Goal: Information Seeking & Learning: Learn about a topic

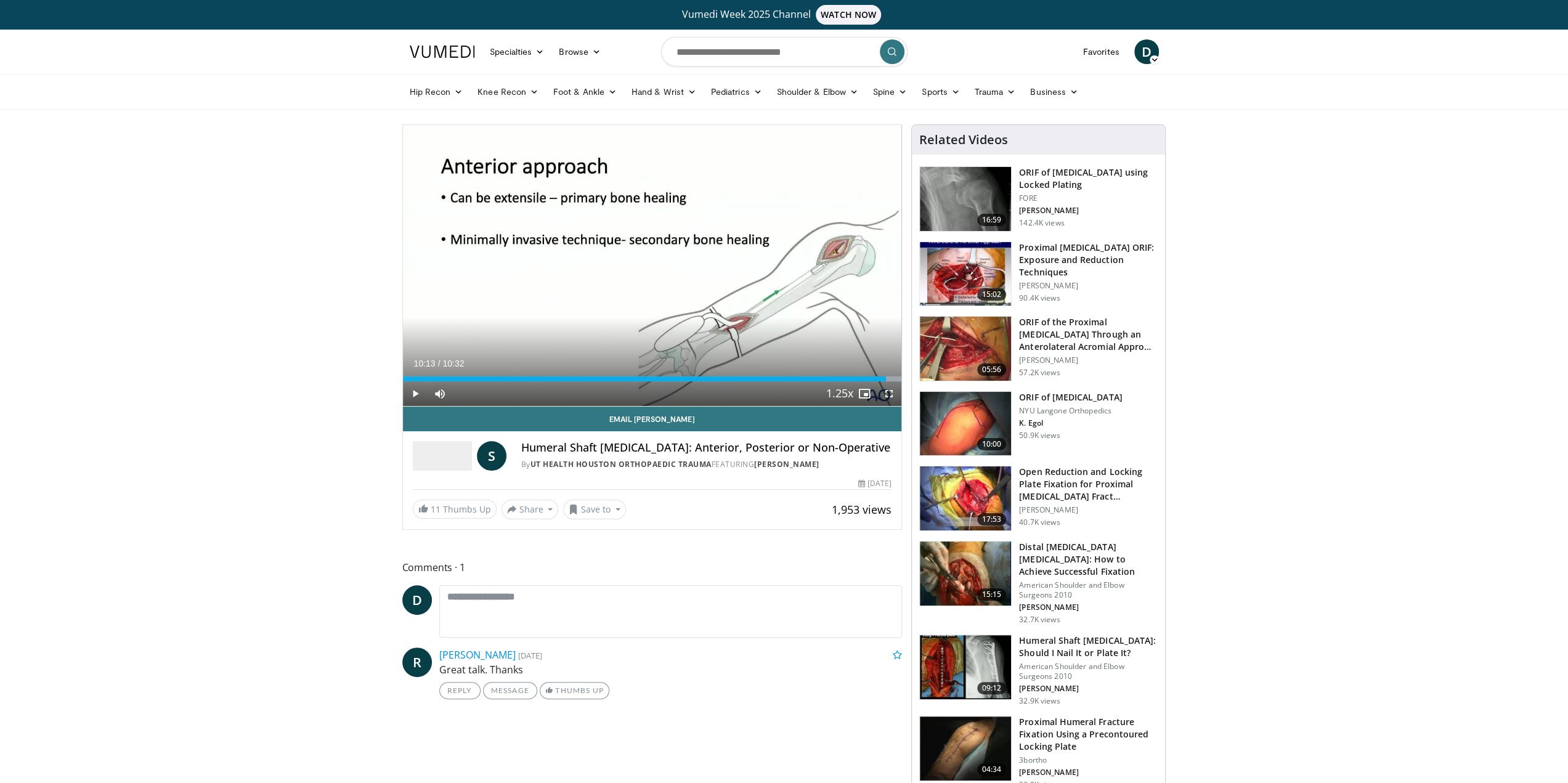
click at [952, 607] on link "15:15 Distal Humerus Fractures: How to Achieve Successful Fixation American Sho…" at bounding box center [1038, 583] width 239 height 84
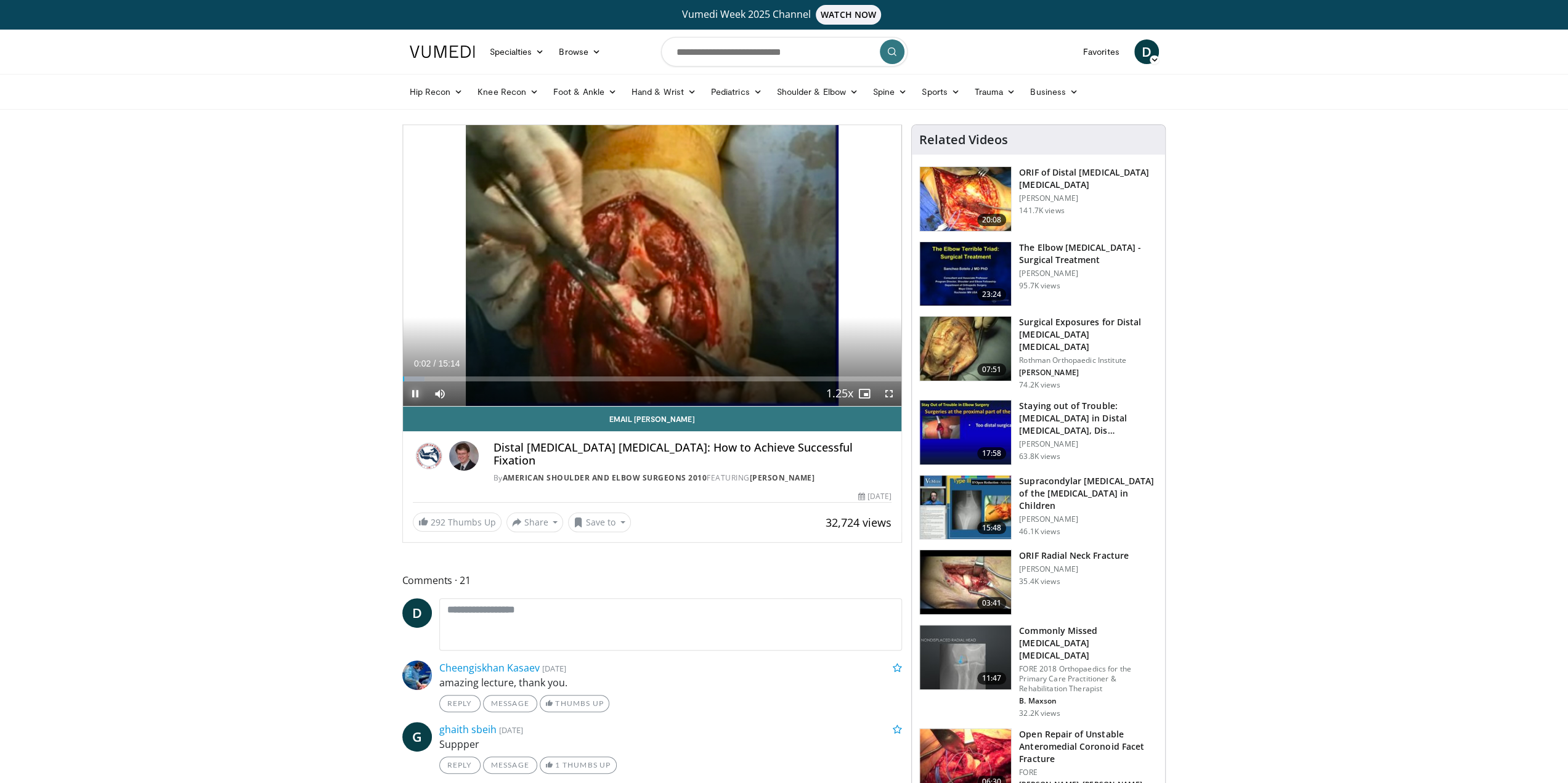
click at [415, 389] on span "Video Player" at bounding box center [416, 394] width 25 height 25
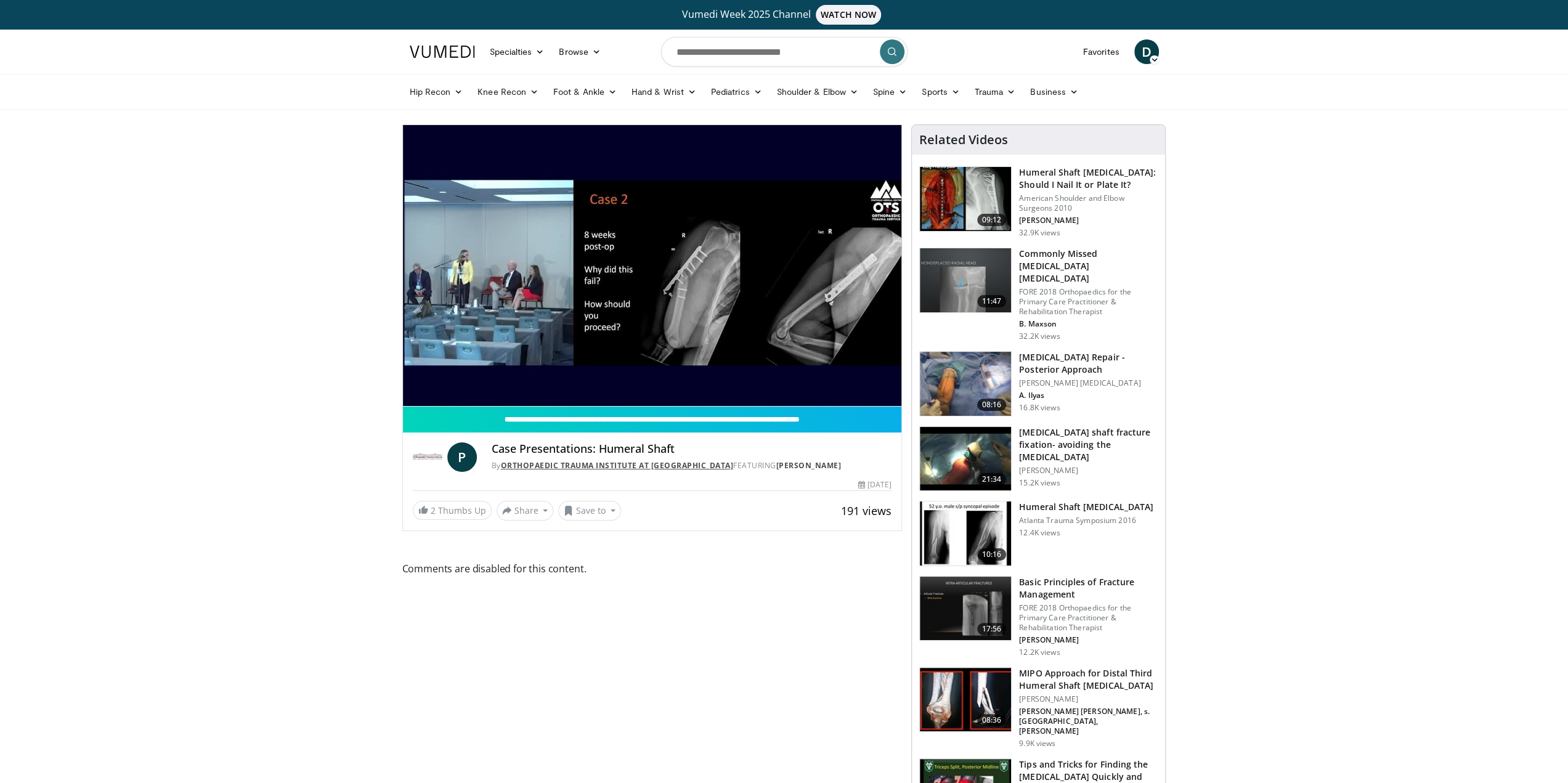
click at [559, 464] on link "Orthopaedic Trauma Institute at [GEOGRAPHIC_DATA]" at bounding box center [617, 465] width 233 height 10
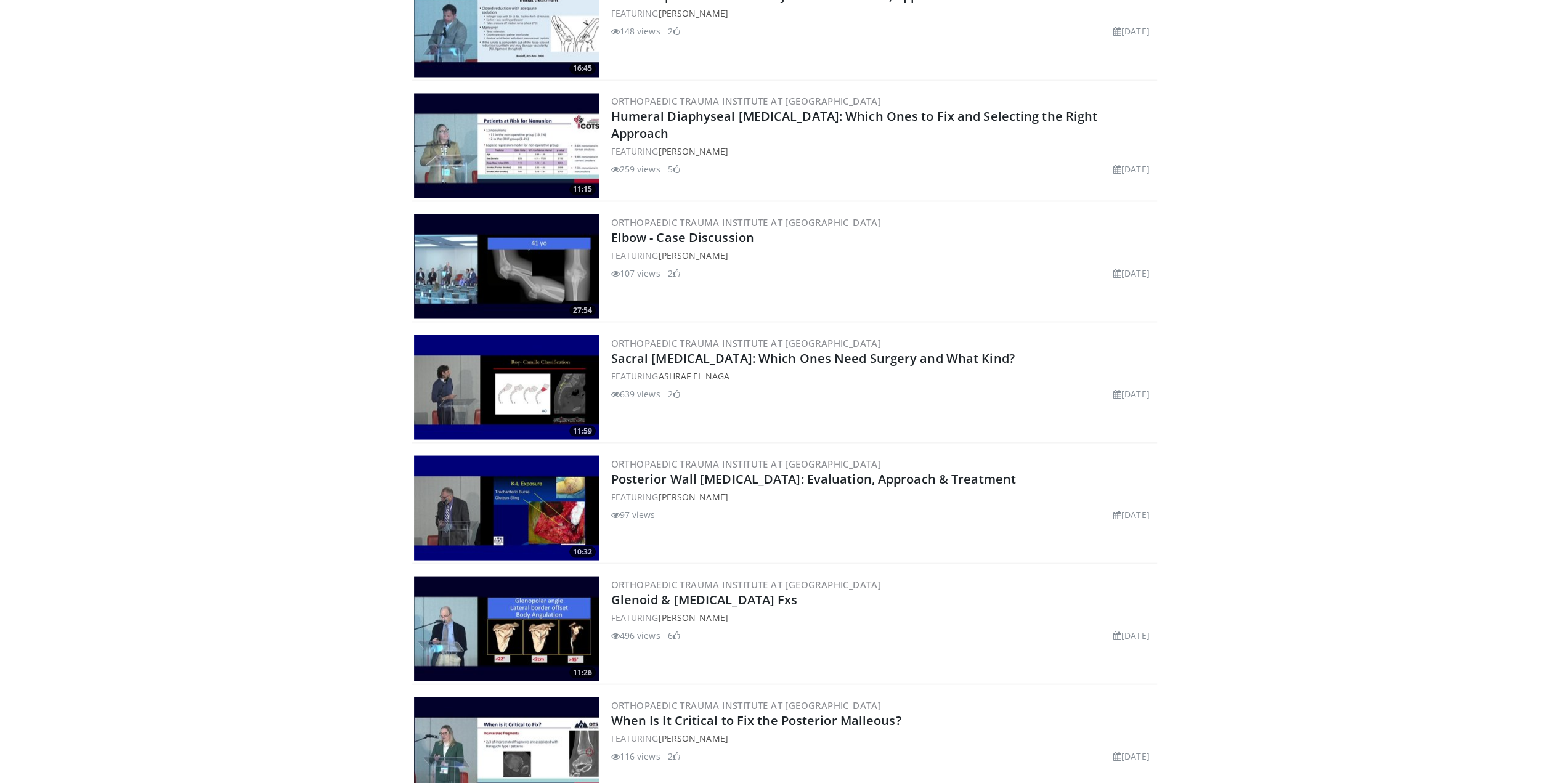
scroll to position [2219, 0]
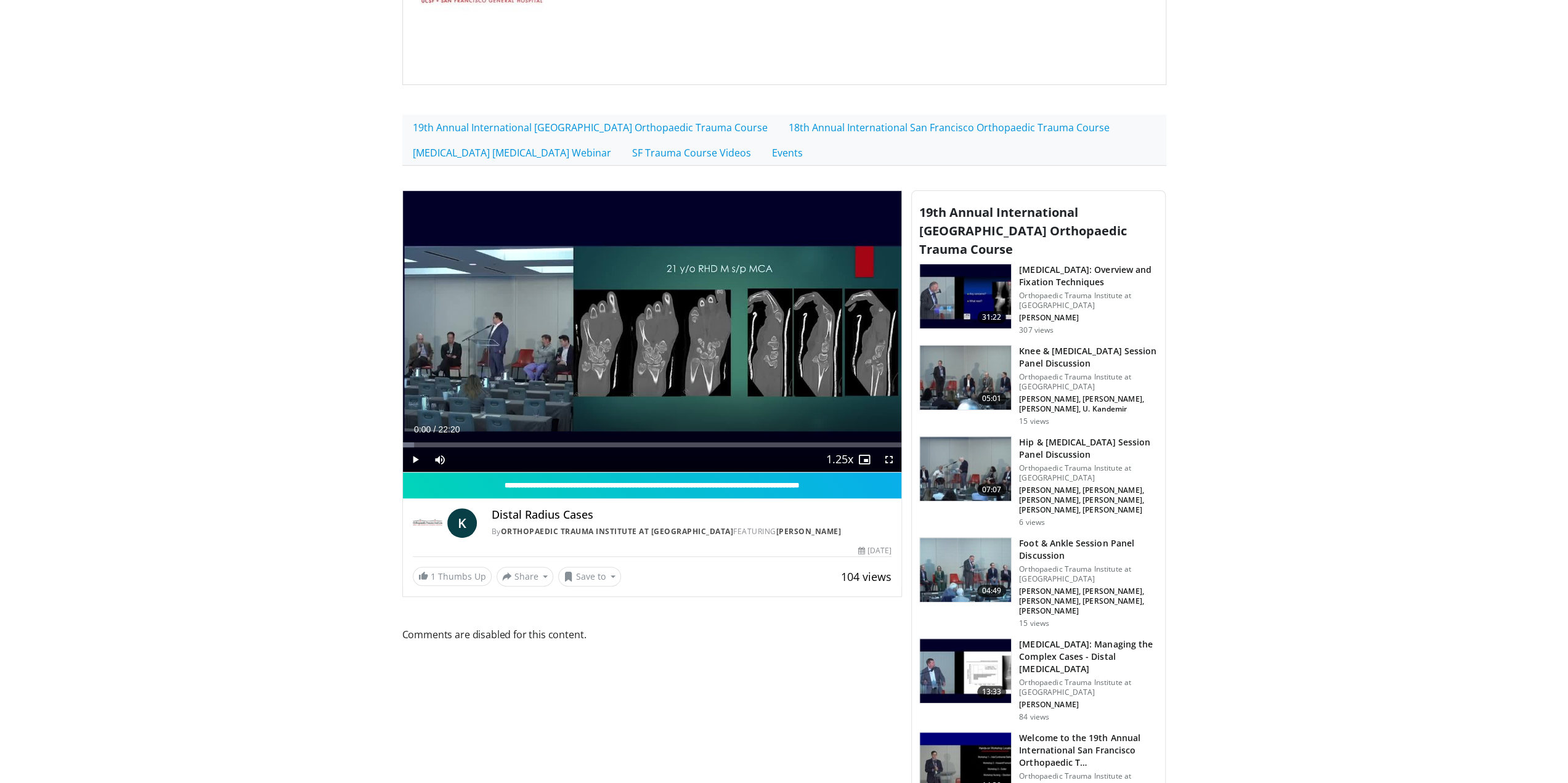
scroll to position [308, 0]
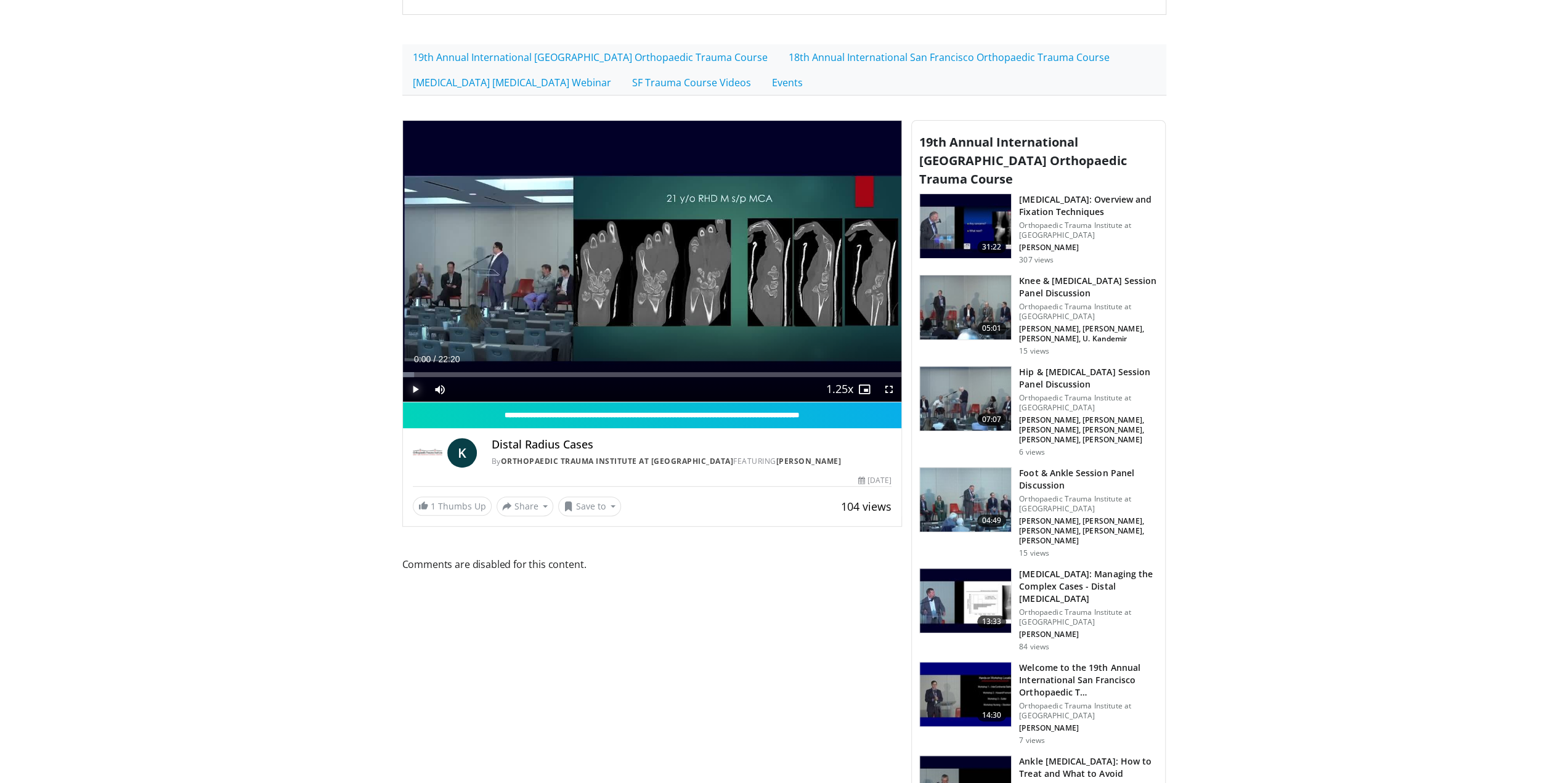
click at [414, 382] on span "Video Player" at bounding box center [416, 389] width 25 height 25
click at [430, 372] on div "Progress Bar" at bounding box center [430, 374] width 1 height 5
click at [886, 385] on span "Video Player" at bounding box center [890, 389] width 25 height 25
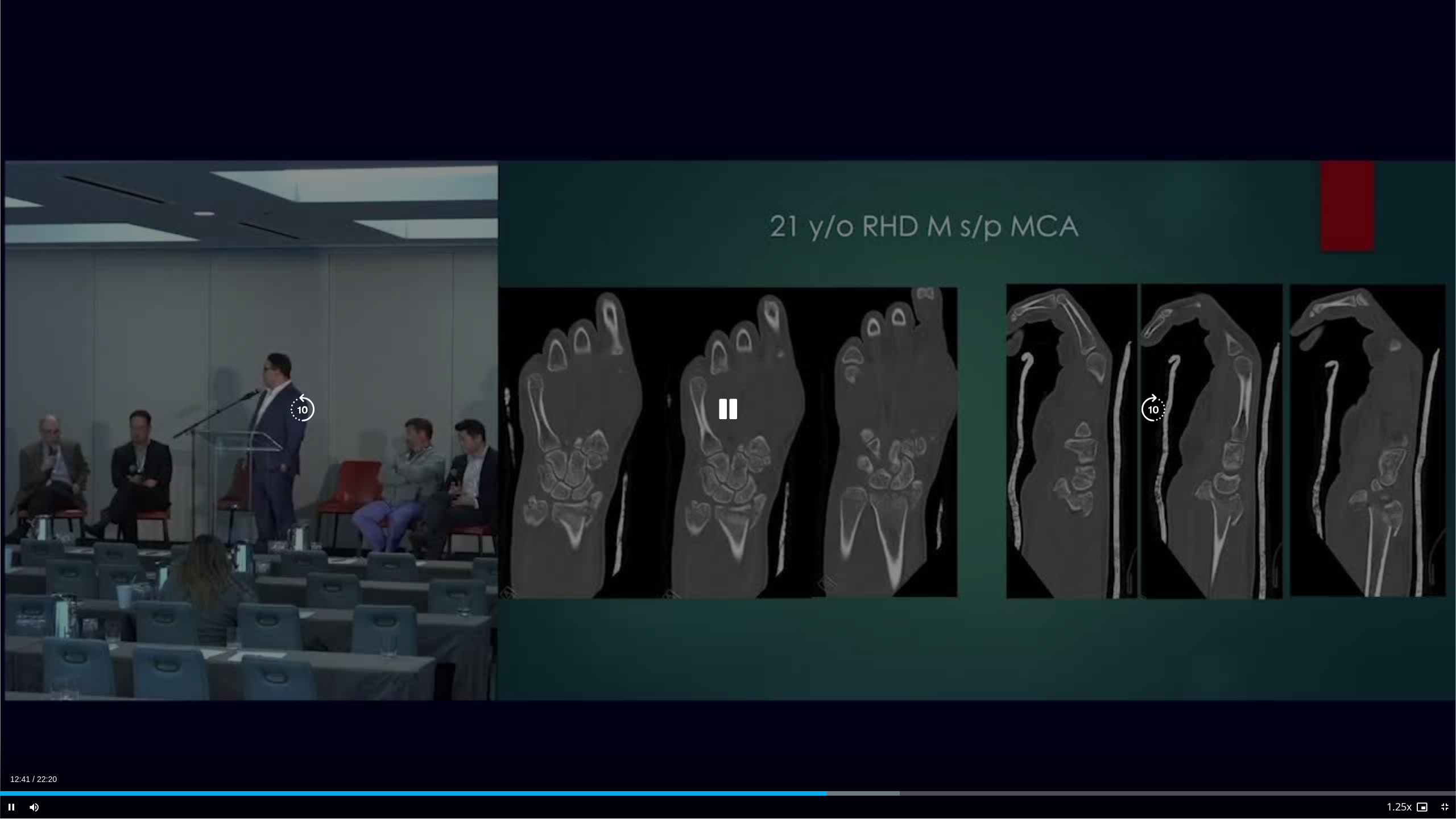
click at [739, 410] on icon "Video Player" at bounding box center [728, 409] width 32 height 32
drag, startPoint x: 724, startPoint y: 403, endPoint x: 709, endPoint y: 406, distance: 15.3
click at [724, 403] on icon "Video Player" at bounding box center [728, 409] width 32 height 32
click at [811, 527] on div "10 seconds Tap to unmute" at bounding box center [728, 409] width 1456 height 818
click at [812, 527] on div "10 seconds Tap to unmute" at bounding box center [728, 409] width 1456 height 818
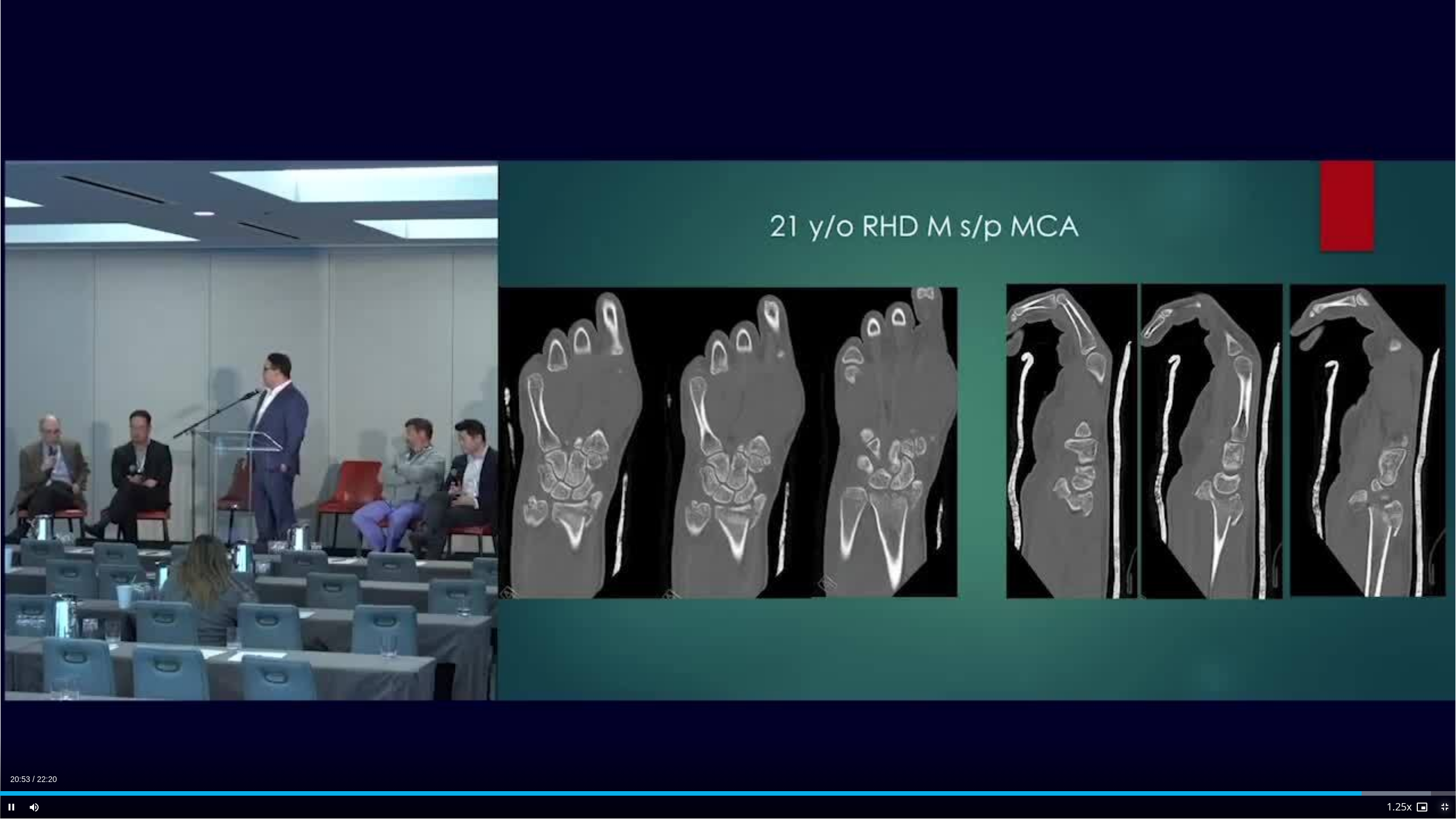
click at [1445, 722] on span "Video Player" at bounding box center [1445, 807] width 23 height 23
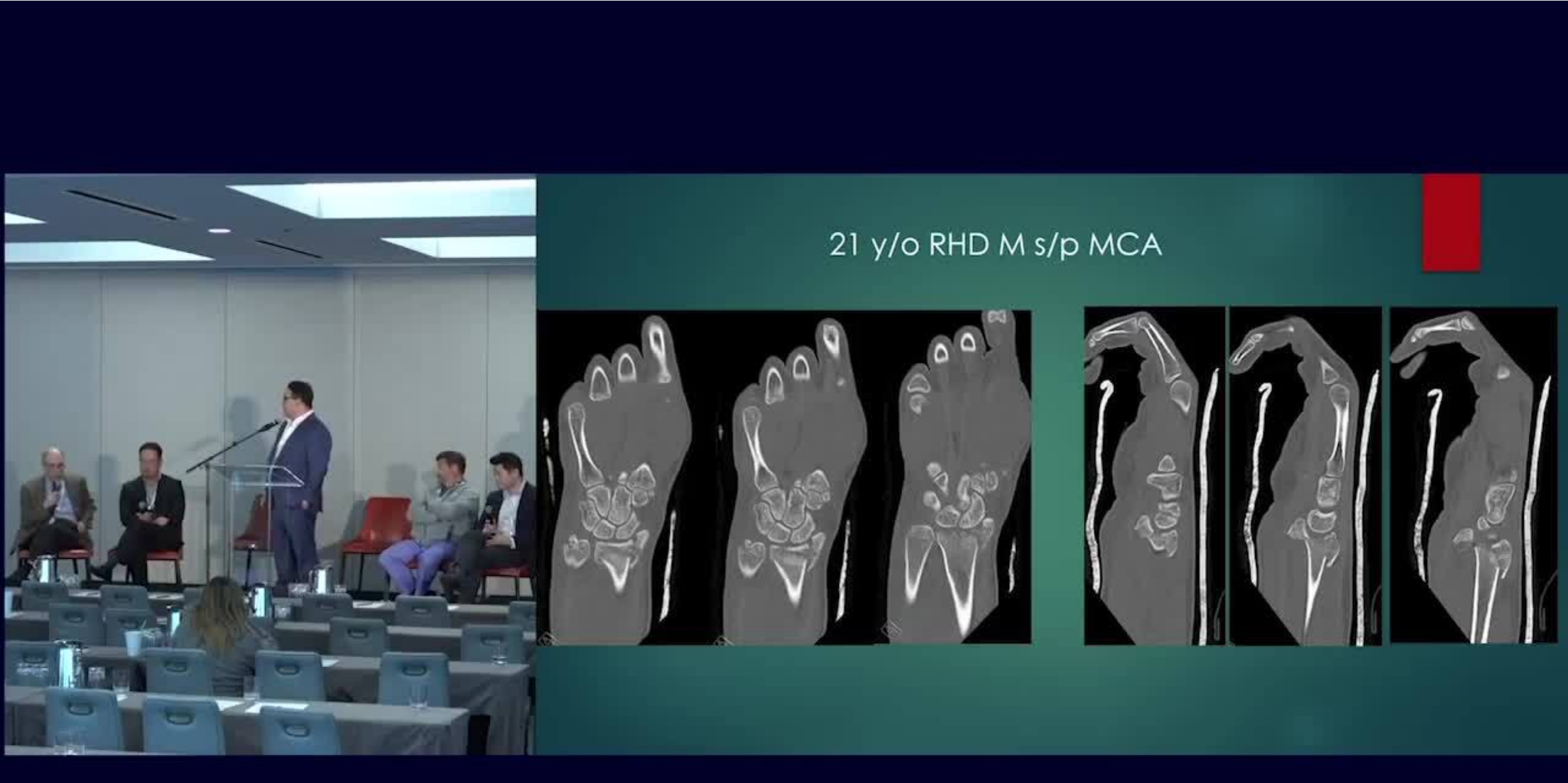
scroll to position [370, 0]
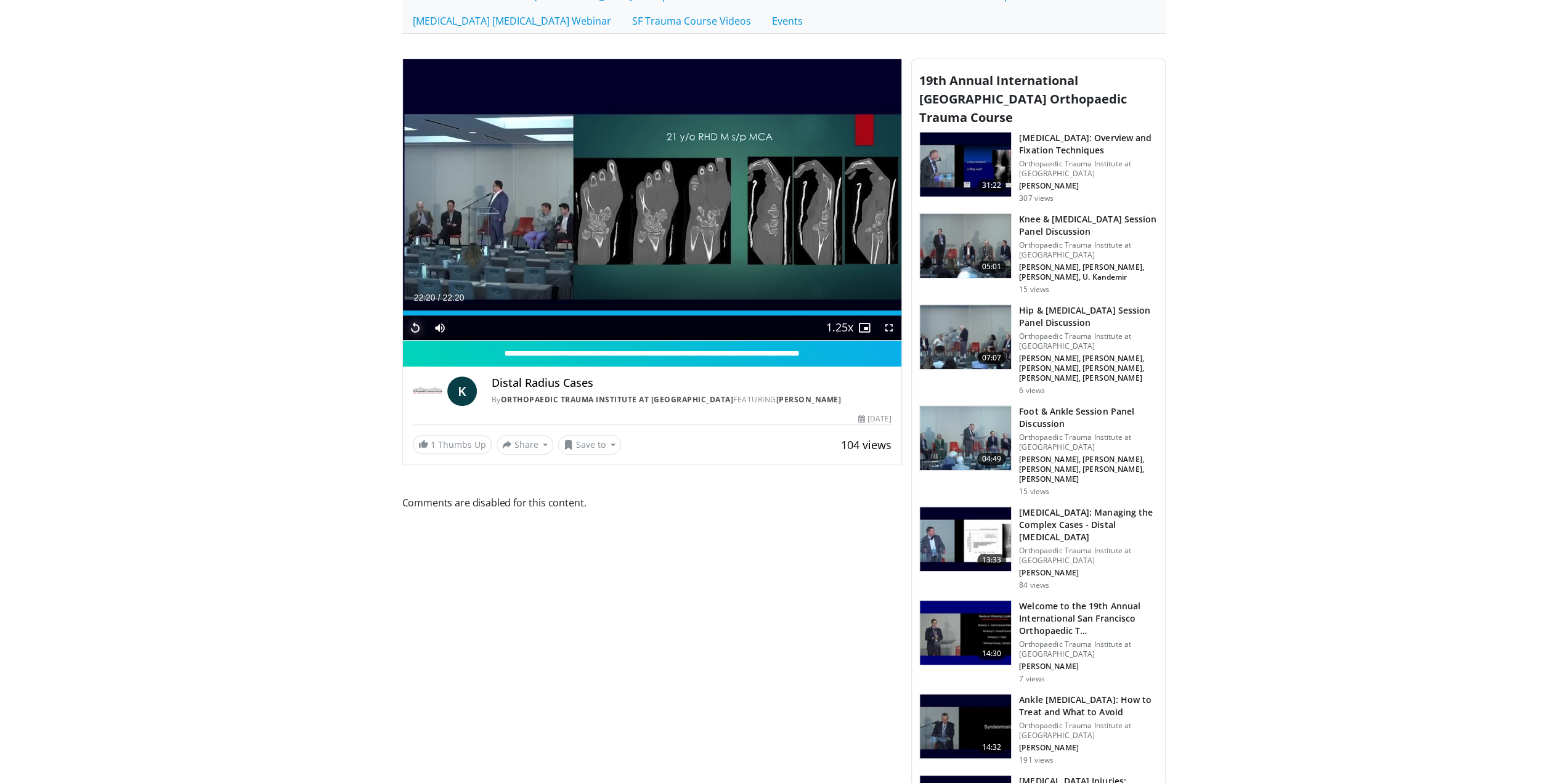
click at [416, 326] on span "Video Player" at bounding box center [416, 328] width 25 height 25
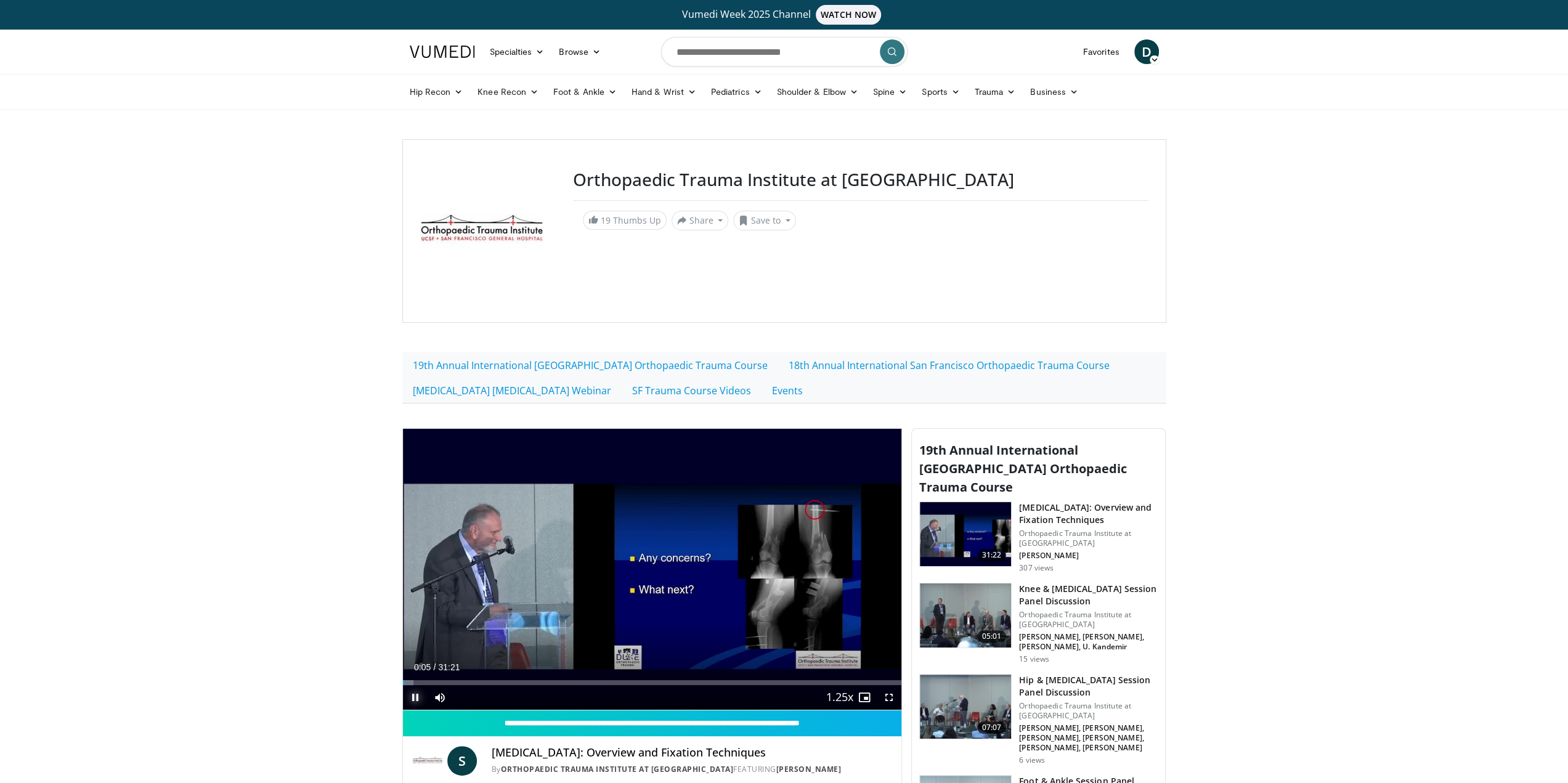
click at [416, 694] on span "Video Player" at bounding box center [416, 697] width 25 height 25
